Goal: Participate in discussion

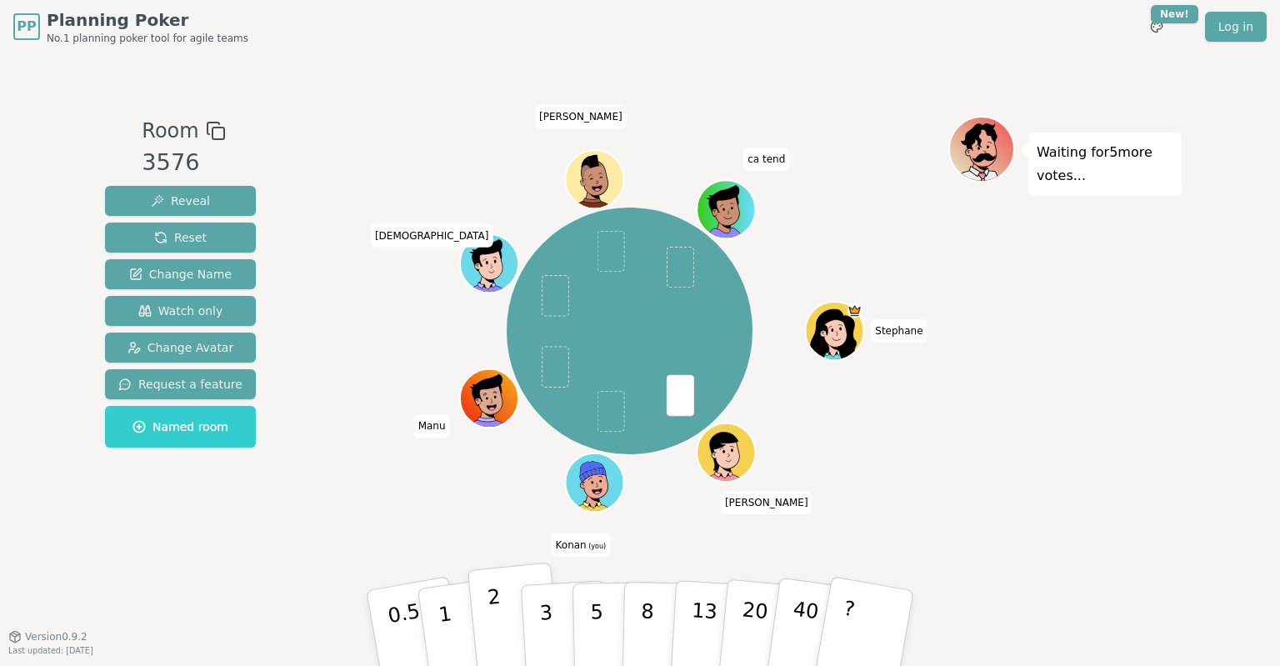
click at [484, 612] on button "2" at bounding box center [515, 629] width 95 height 133
click at [544, 628] on p "3" at bounding box center [548, 629] width 18 height 91
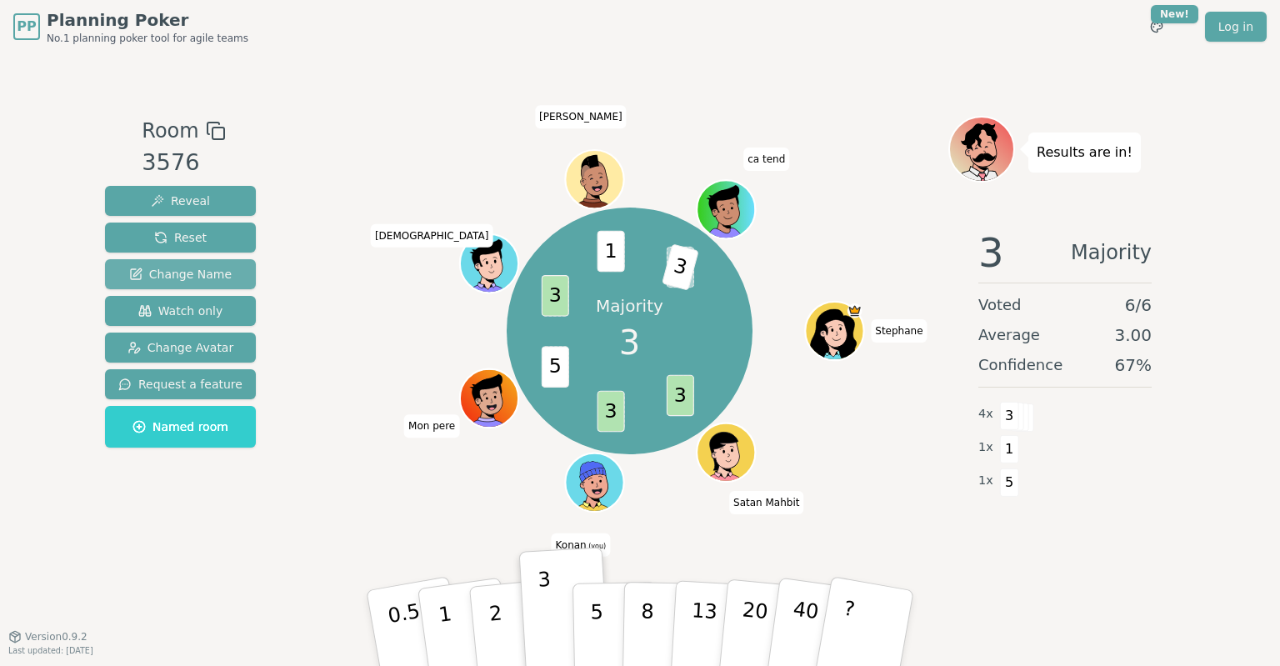
click at [183, 273] on span "Change Name" at bounding box center [180, 274] width 103 height 17
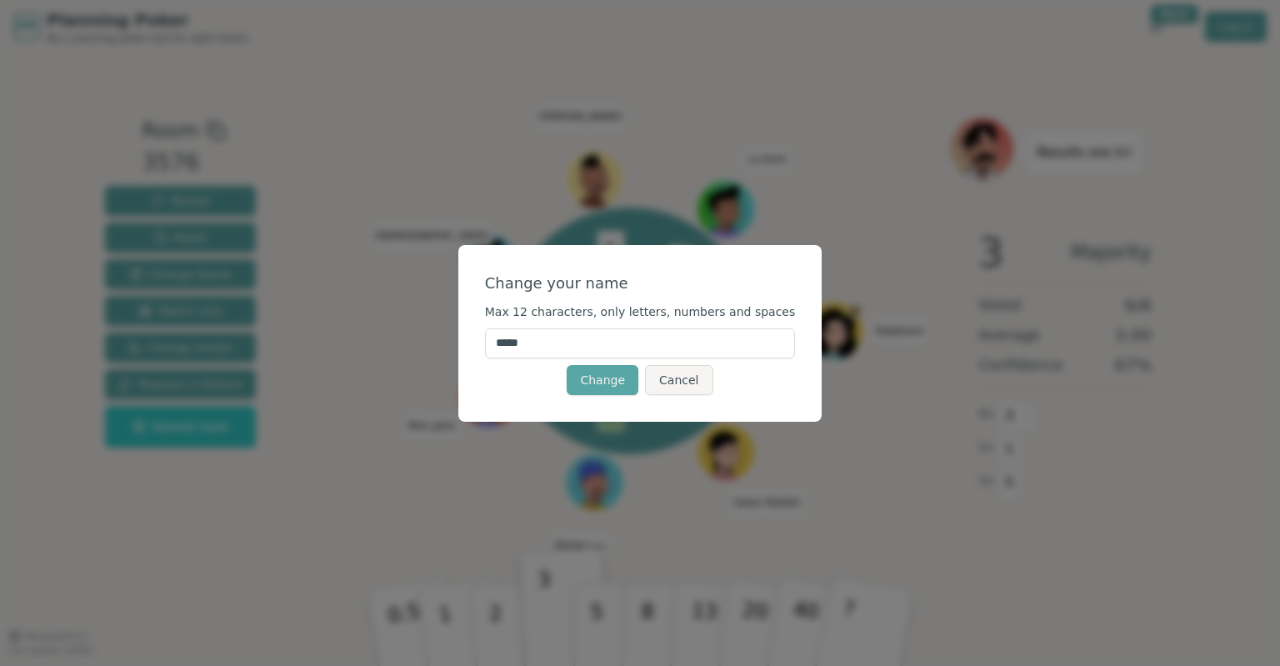
drag, startPoint x: 556, startPoint y: 343, endPoint x: 461, endPoint y: 338, distance: 95.2
click at [485, 338] on input "*****" at bounding box center [640, 343] width 311 height 30
type input "**********"
click at [608, 375] on button "Change" at bounding box center [603, 380] width 72 height 30
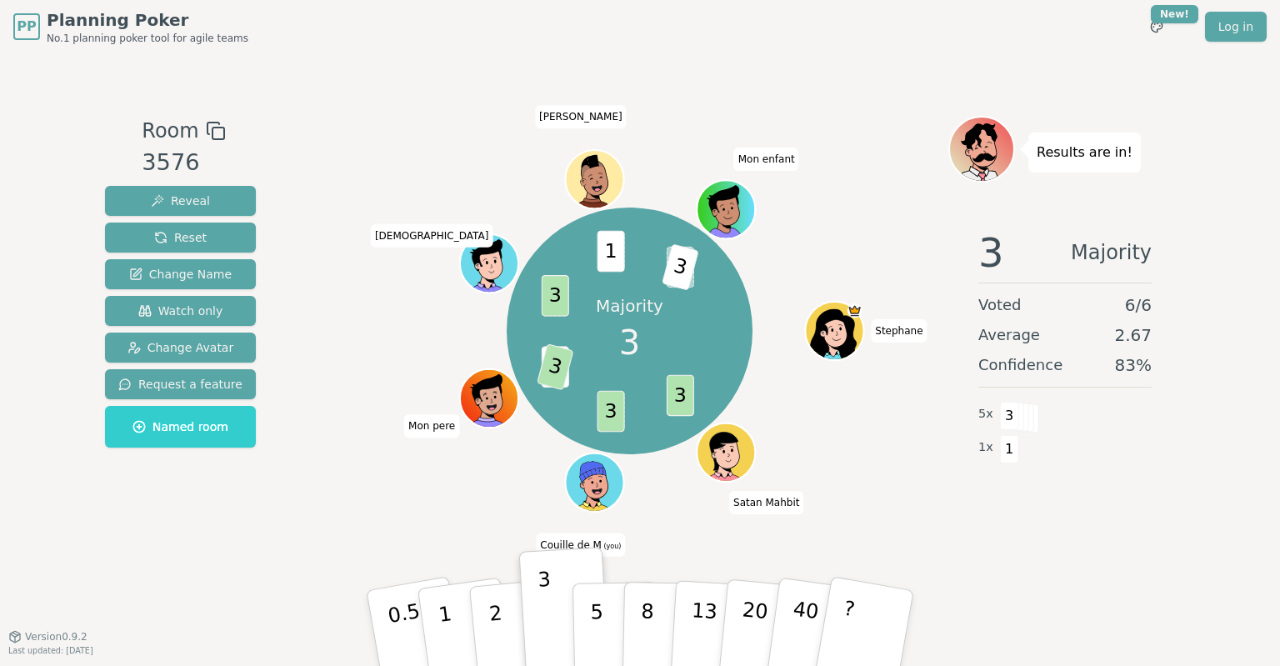
click at [312, 505] on div "Majority 3 3 3 5 3 3 1 ? 3 Stephane Satan Mahbit Couille de M (you) Mon pere Sa…" at bounding box center [630, 332] width 638 height 372
click at [502, 617] on button "2" at bounding box center [515, 629] width 95 height 133
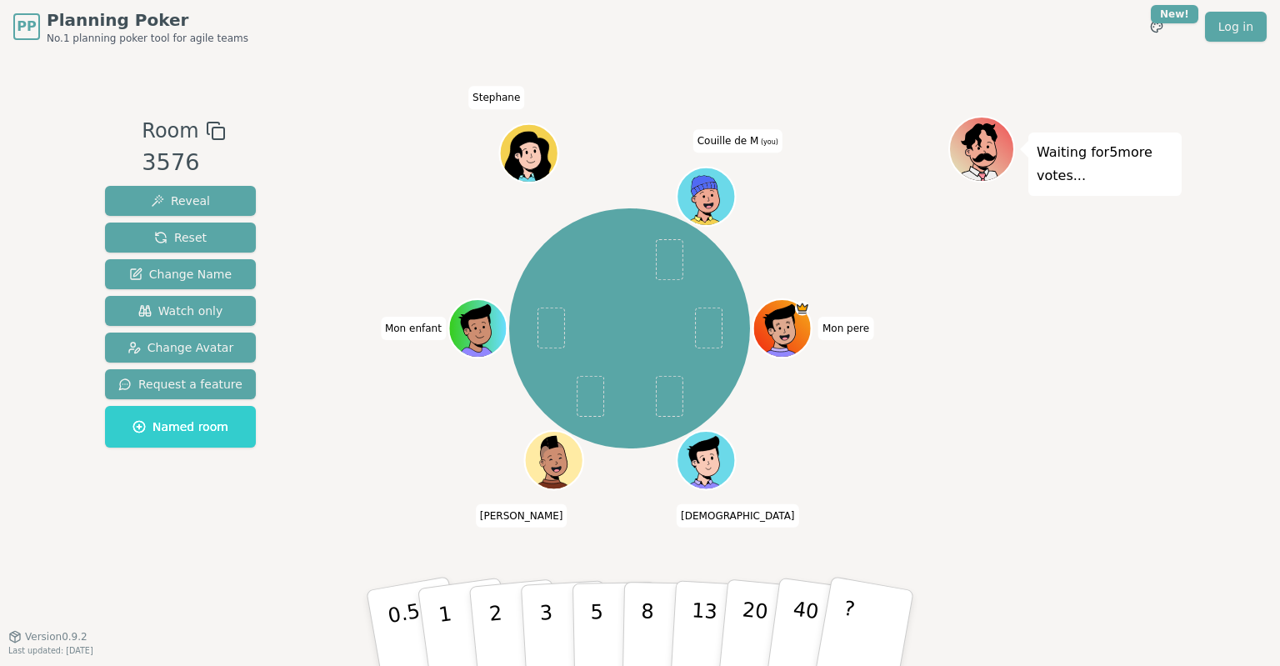
click at [962, 312] on div "Waiting for 5 more votes..." at bounding box center [1065, 345] width 233 height 458
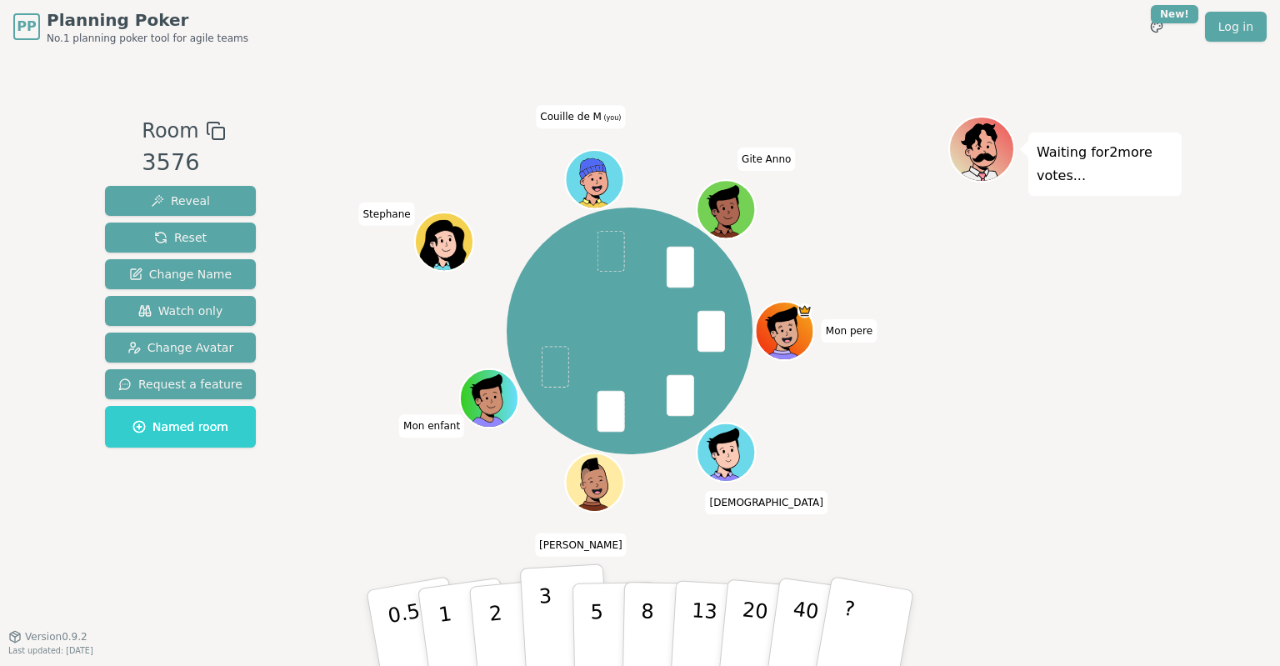
click at [543, 616] on p "3" at bounding box center [548, 629] width 18 height 91
click at [649, 625] on p "8" at bounding box center [647, 628] width 14 height 90
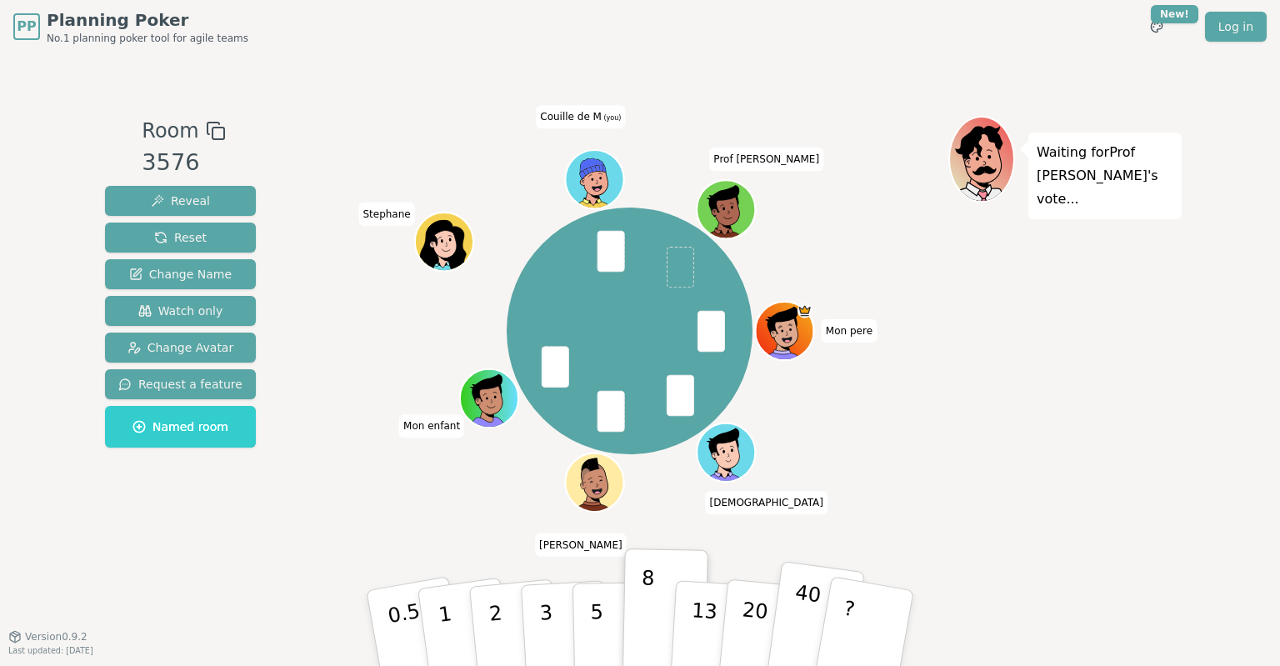
click at [790, 625] on button "40" at bounding box center [814, 628] width 99 height 135
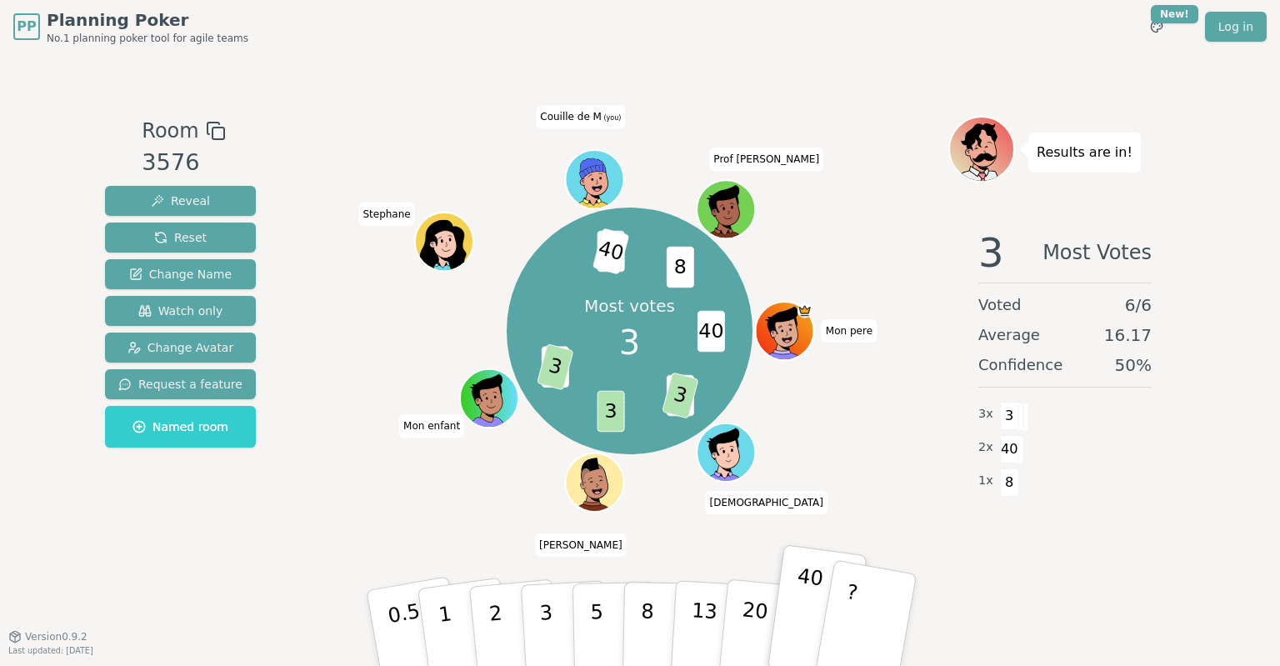
click at [864, 604] on button "?" at bounding box center [866, 628] width 104 height 138
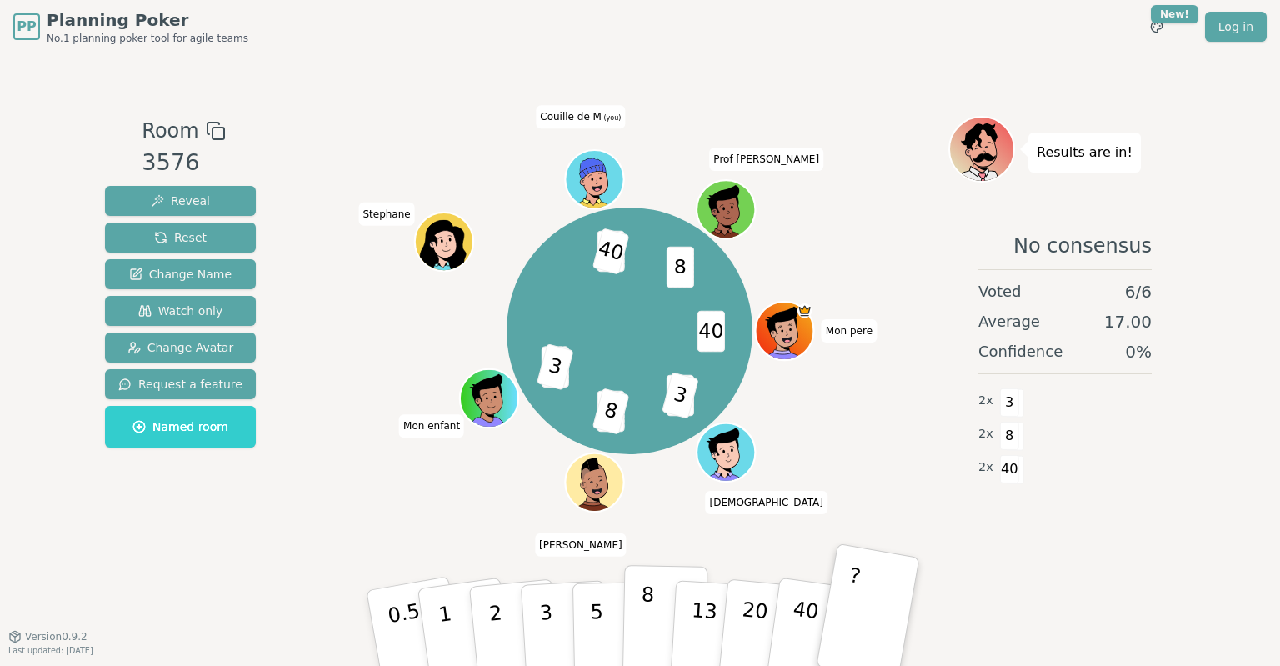
click at [651, 642] on button "8" at bounding box center [666, 628] width 86 height 127
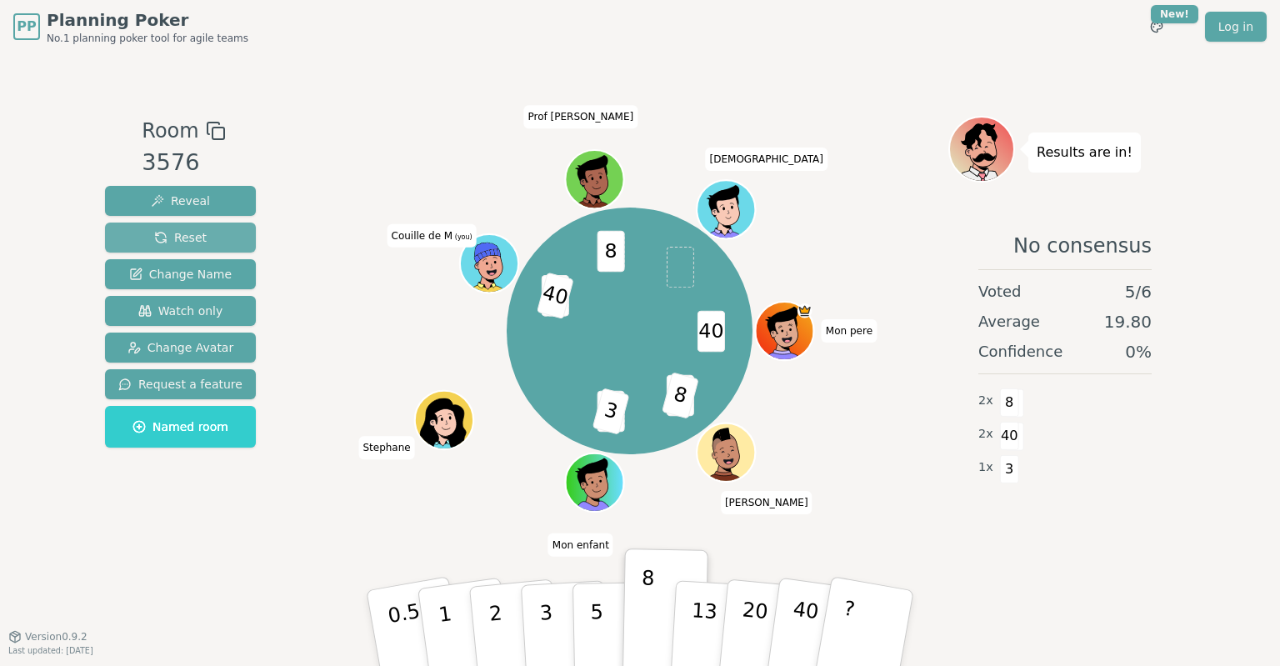
click at [168, 242] on span "Reset" at bounding box center [180, 237] width 53 height 17
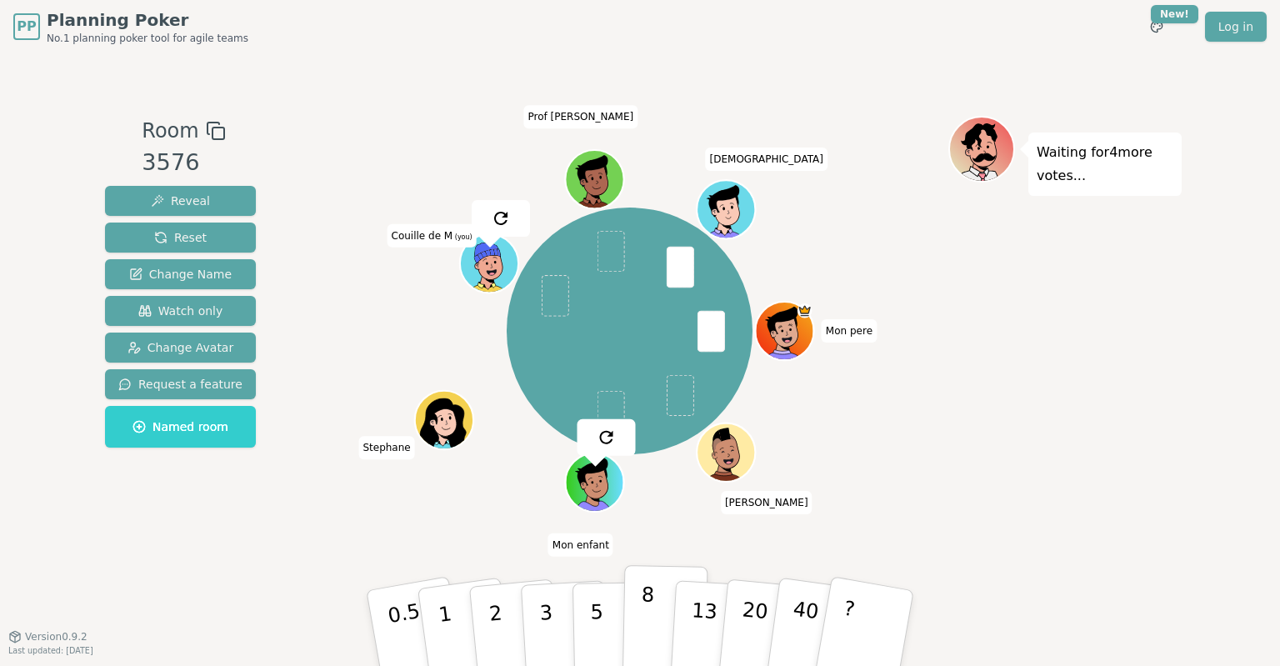
click at [644, 636] on p "8" at bounding box center [647, 628] width 14 height 90
click at [643, 635] on button "8" at bounding box center [666, 628] width 86 height 127
